Goal: Entertainment & Leisure: Consume media (video, audio)

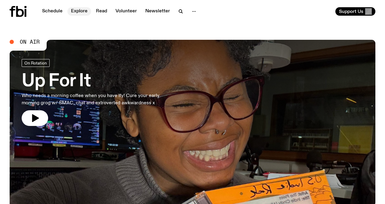
click at [82, 9] on link "Explore" at bounding box center [79, 11] width 24 height 8
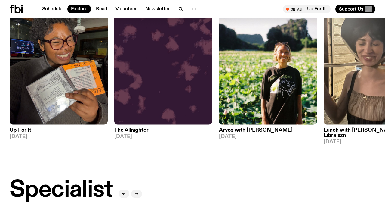
scroll to position [281, 0]
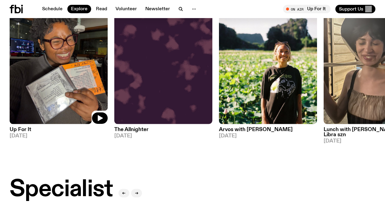
click at [76, 53] on img at bounding box center [59, 58] width 98 height 131
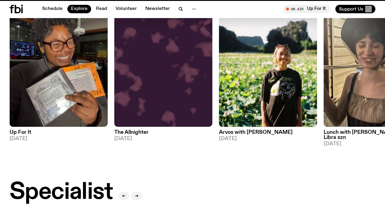
scroll to position [276, 0]
